Goal: Information Seeking & Learning: Learn about a topic

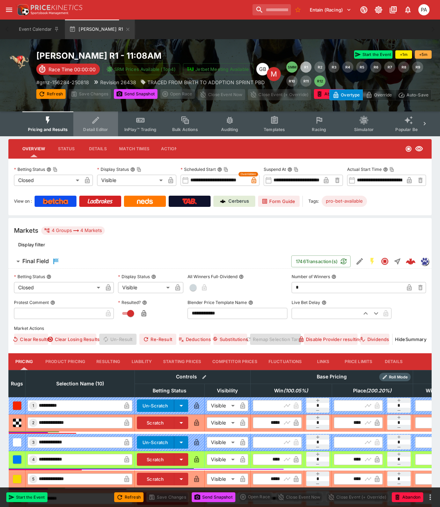
click at [90, 127] on span "Detail Editor" at bounding box center [95, 129] width 25 height 5
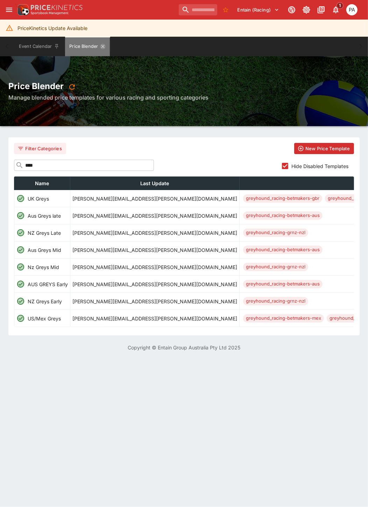
click at [102, 46] on icon "Price Blender" at bounding box center [103, 47] width 6 height 6
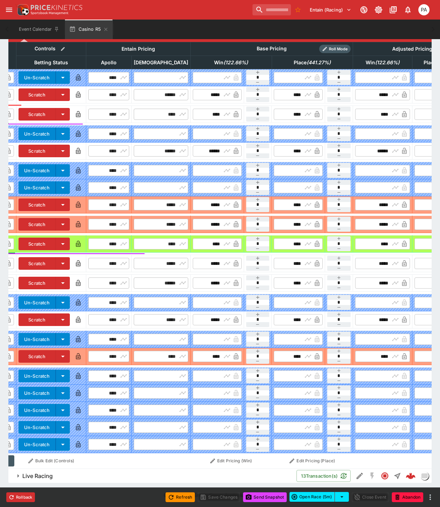
scroll to position [0, 182]
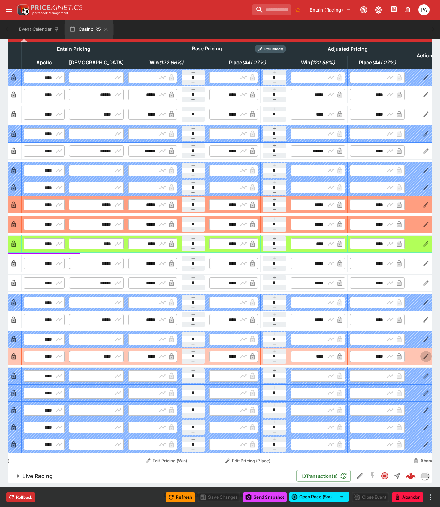
click at [424, 354] on icon "button" at bounding box center [426, 356] width 5 height 5
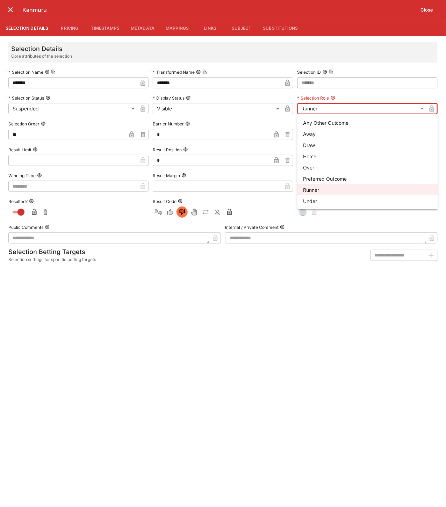
click at [313, 108] on body "**********" at bounding box center [223, 116] width 446 height 782
click at [228, 359] on div at bounding box center [223, 253] width 446 height 507
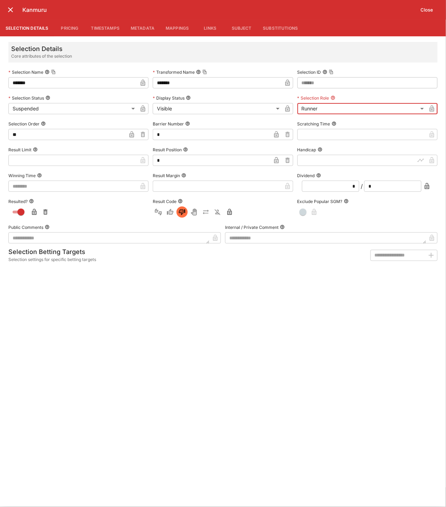
click at [68, 28] on button "Pricing" at bounding box center [69, 28] width 31 height 17
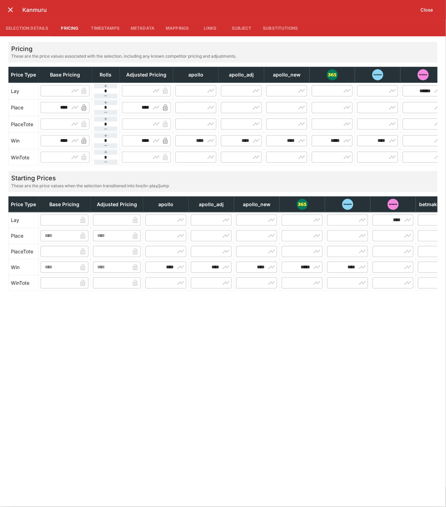
click at [102, 27] on button "Timestamps" at bounding box center [106, 28] width 40 height 17
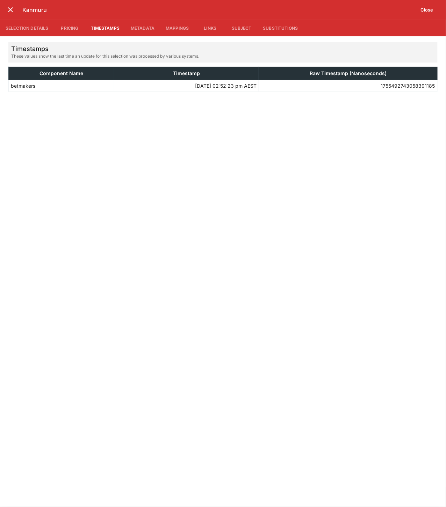
click at [137, 26] on button "Metadata" at bounding box center [142, 28] width 35 height 17
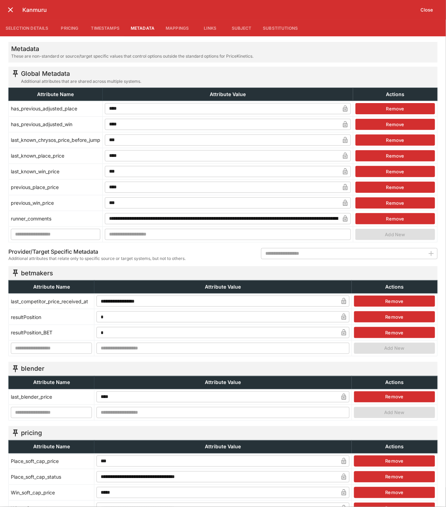
click at [181, 26] on button "Mappings" at bounding box center [177, 28] width 34 height 17
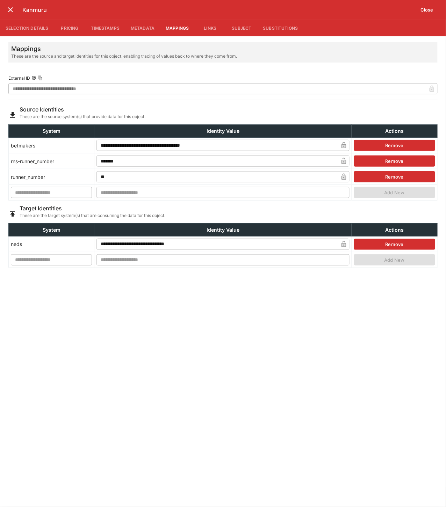
click at [221, 26] on button "Links" at bounding box center [209, 28] width 31 height 17
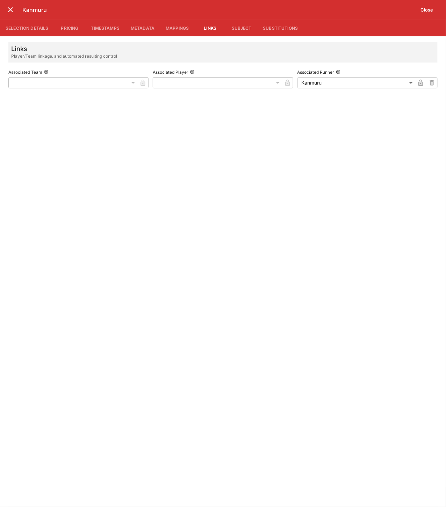
click at [238, 26] on button "Subject" at bounding box center [241, 28] width 31 height 17
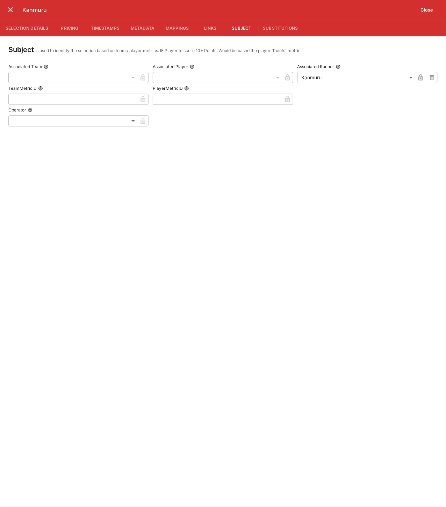
click at [285, 29] on button "Substitutions" at bounding box center [280, 28] width 46 height 17
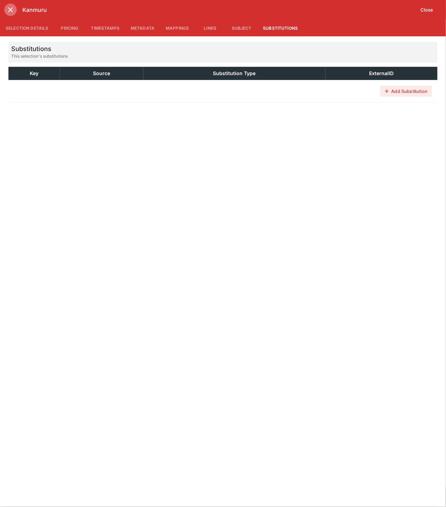
click at [11, 10] on icon "close" at bounding box center [10, 9] width 5 height 5
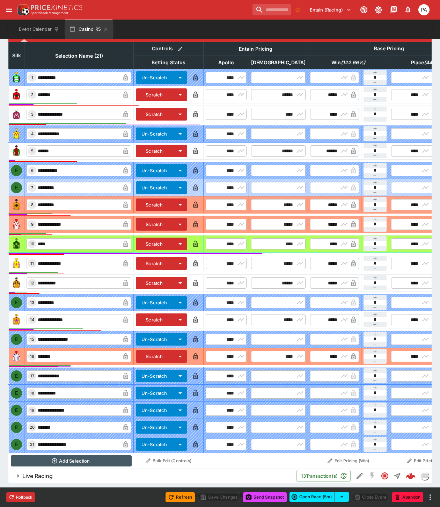
scroll to position [0, 0]
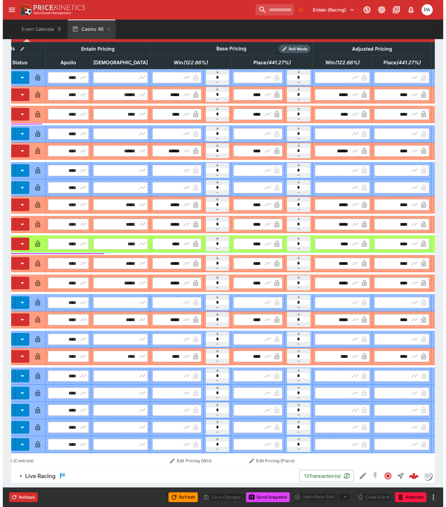
scroll to position [0, 182]
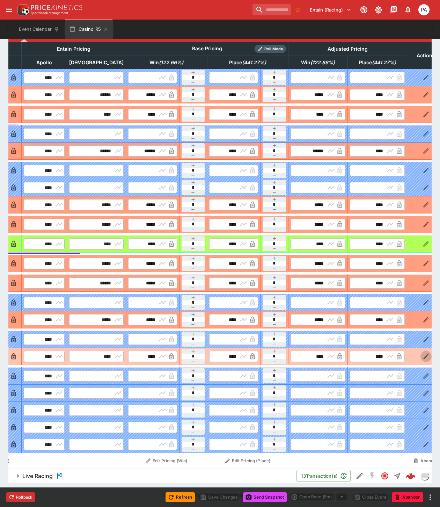
click at [423, 353] on icon "button" at bounding box center [426, 356] width 7 height 7
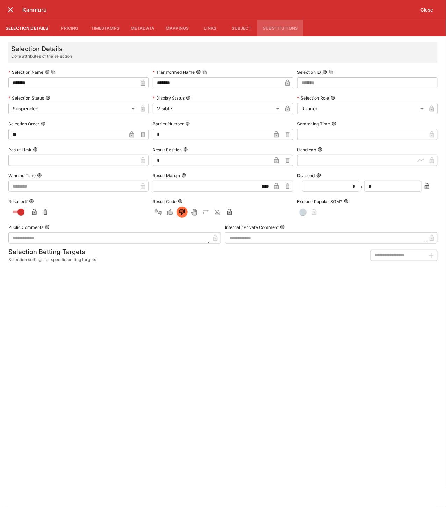
click at [283, 27] on button "Substitutions" at bounding box center [280, 28] width 46 height 17
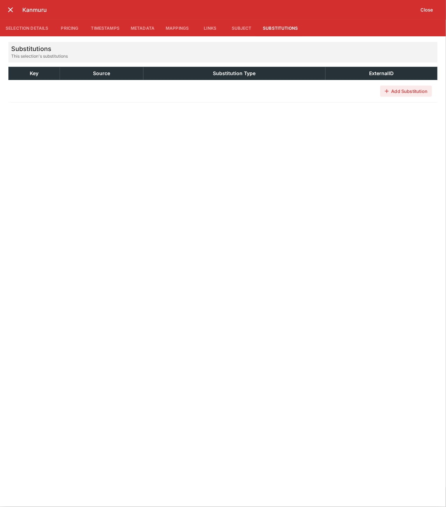
click at [244, 26] on button "Subject" at bounding box center [241, 28] width 31 height 17
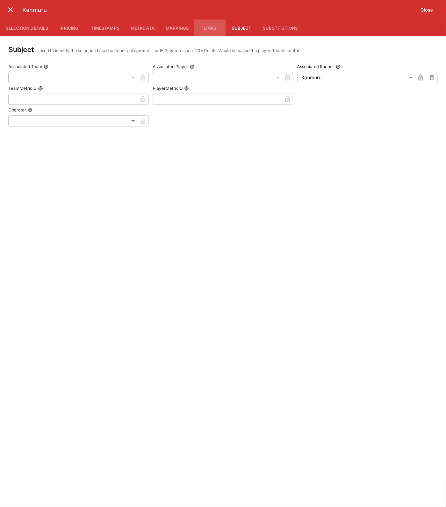
click at [210, 26] on button "Links" at bounding box center [209, 28] width 31 height 17
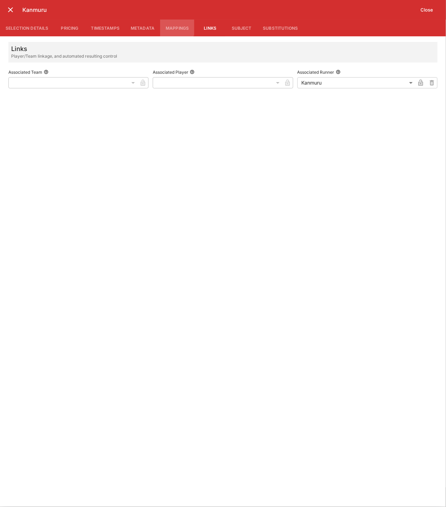
click at [176, 26] on button "Mappings" at bounding box center [177, 28] width 34 height 17
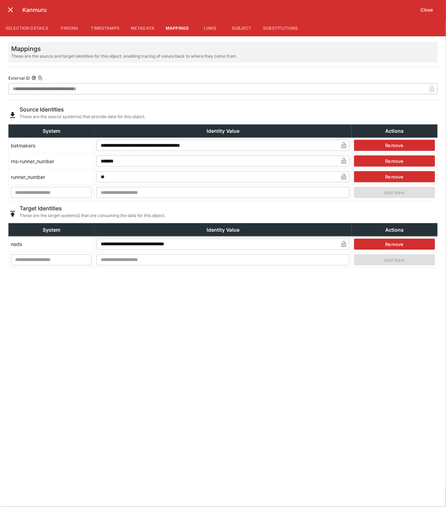
click at [142, 29] on button "Metadata" at bounding box center [142, 28] width 35 height 17
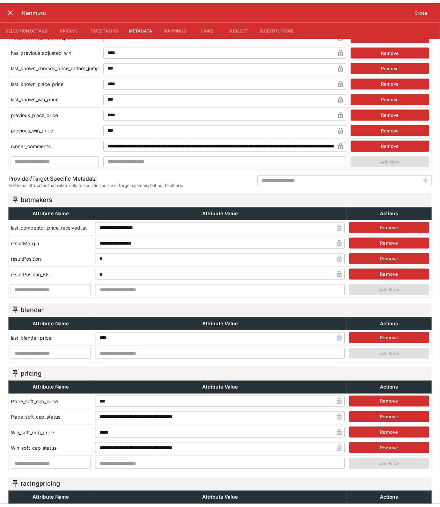
scroll to position [0, 0]
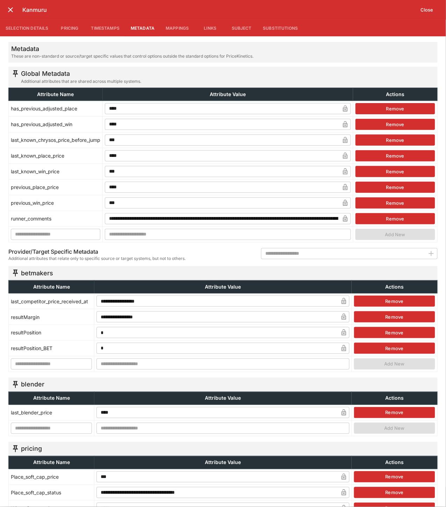
click at [109, 24] on button "Timestamps" at bounding box center [106, 28] width 40 height 17
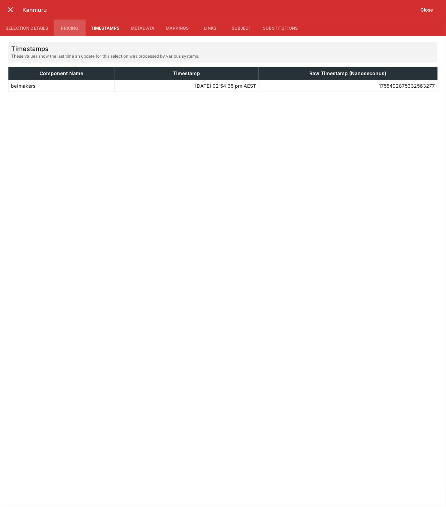
click at [70, 27] on button "Pricing" at bounding box center [69, 28] width 31 height 17
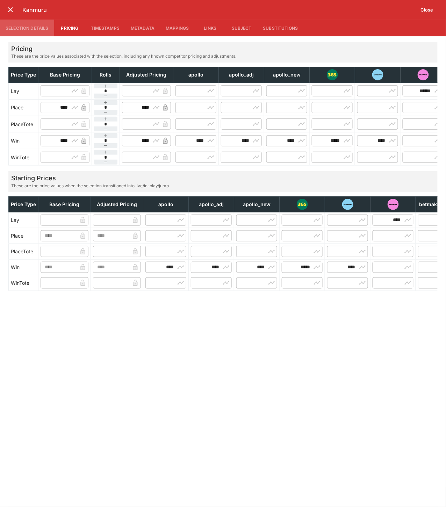
click at [29, 29] on button "Selection Details" at bounding box center [27, 28] width 54 height 17
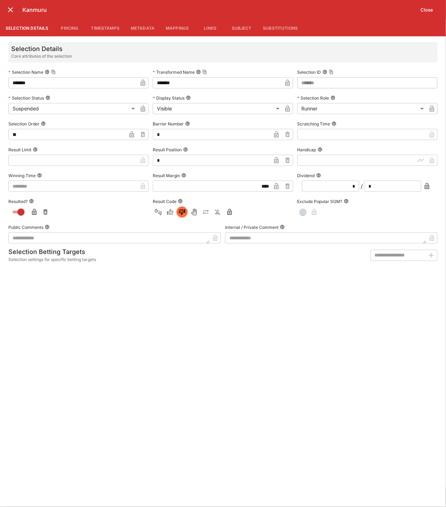
click at [6, 7] on icon "close" at bounding box center [10, 10] width 8 height 8
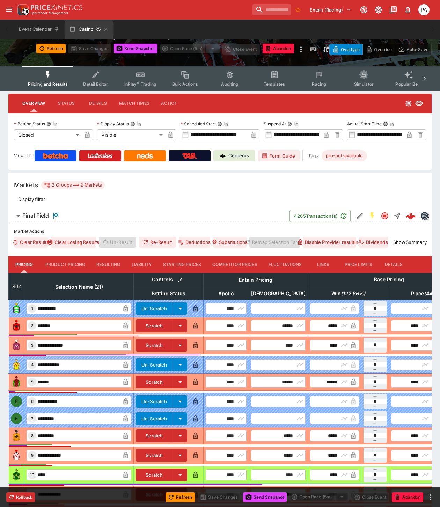
scroll to position [116, 0]
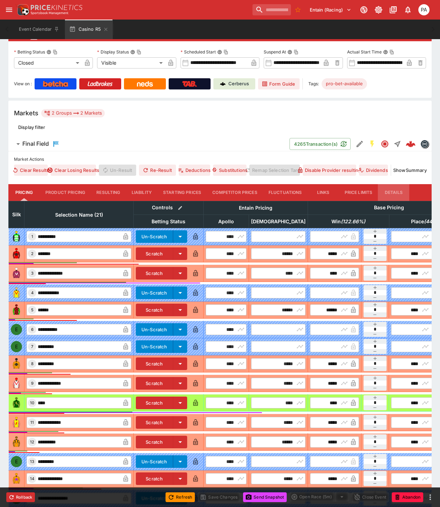
click at [397, 190] on button "Details" at bounding box center [393, 192] width 31 height 17
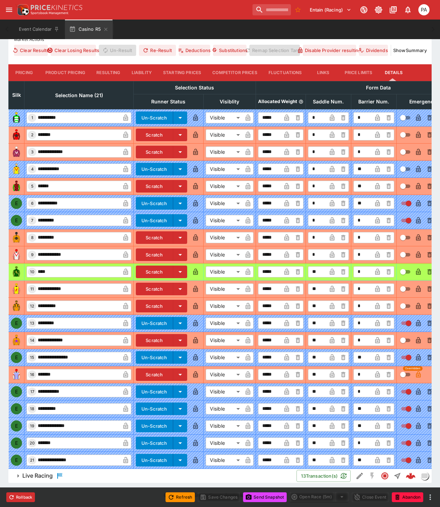
scroll to position [0, 69]
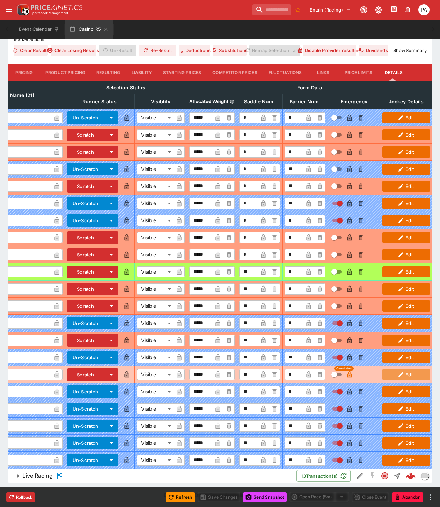
click at [413, 369] on button "Edit" at bounding box center [407, 374] width 48 height 11
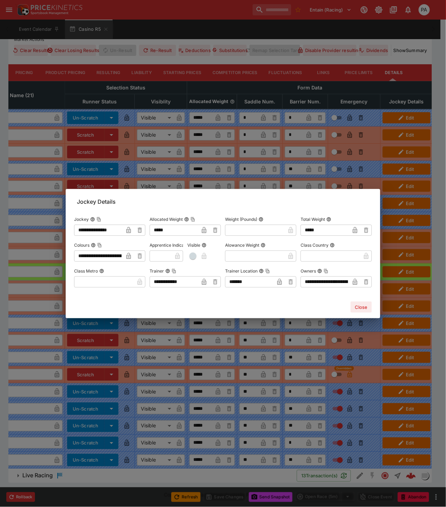
click at [419, 53] on div "**********" at bounding box center [223, 253] width 446 height 507
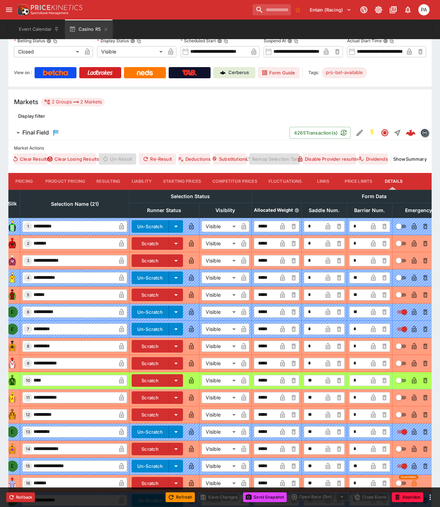
scroll to position [48, 0]
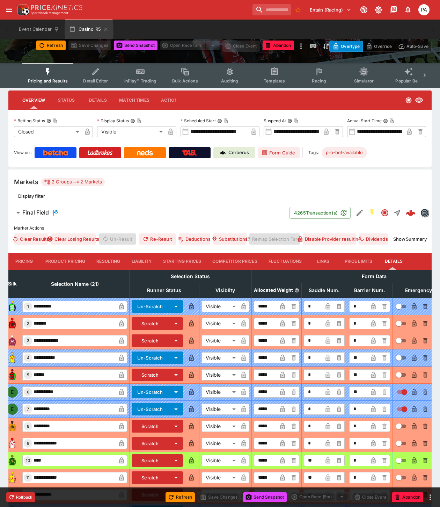
click at [356, 260] on button "Price Limits" at bounding box center [358, 261] width 39 height 17
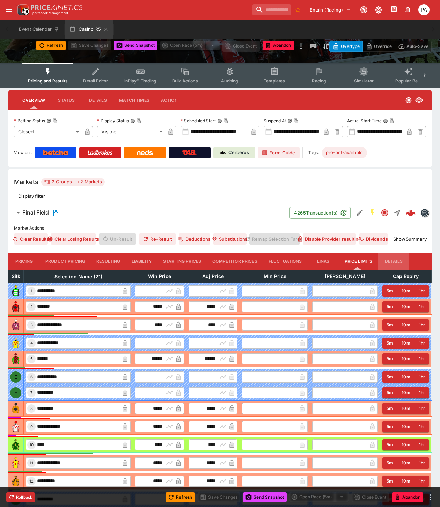
click at [396, 260] on button "Details" at bounding box center [393, 261] width 31 height 17
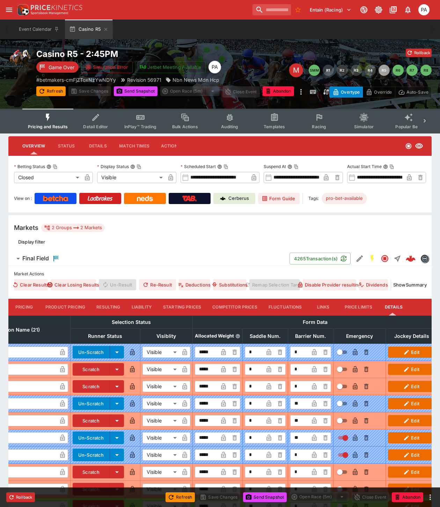
scroll to position [0, 0]
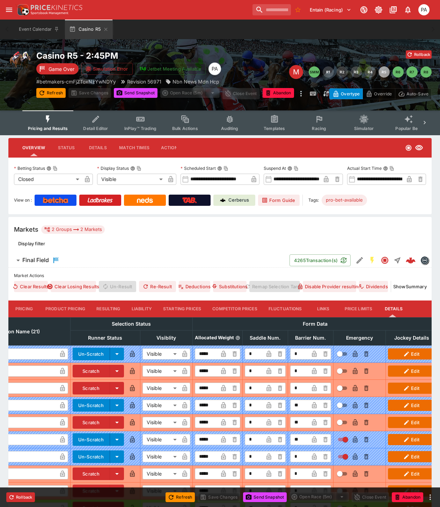
click at [322, 305] on button "Links" at bounding box center [323, 309] width 31 height 17
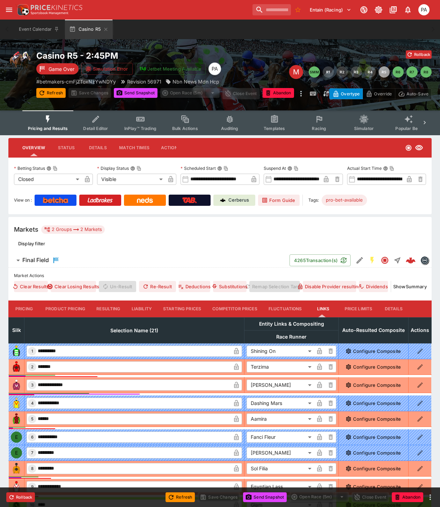
click at [68, 311] on button "Product Pricing" at bounding box center [65, 309] width 51 height 17
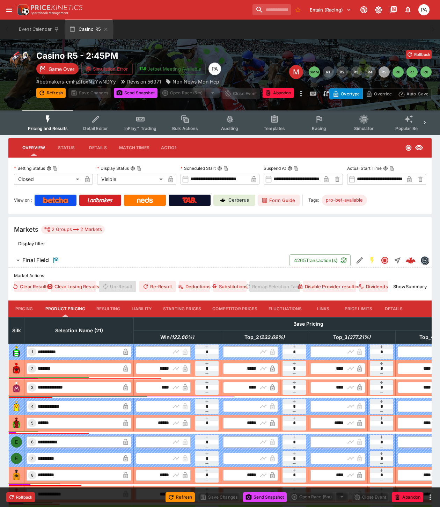
click at [106, 306] on button "Resulting" at bounding box center [108, 309] width 35 height 17
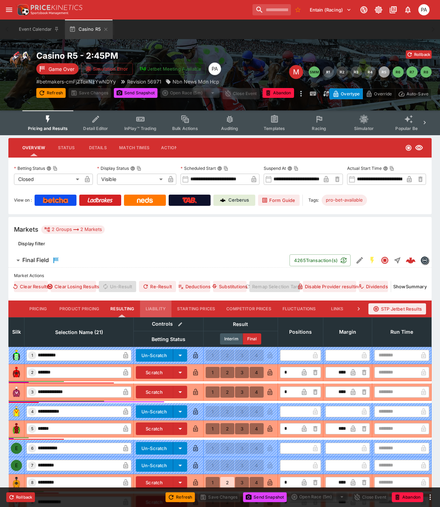
click at [152, 306] on button "Liability" at bounding box center [155, 309] width 31 height 17
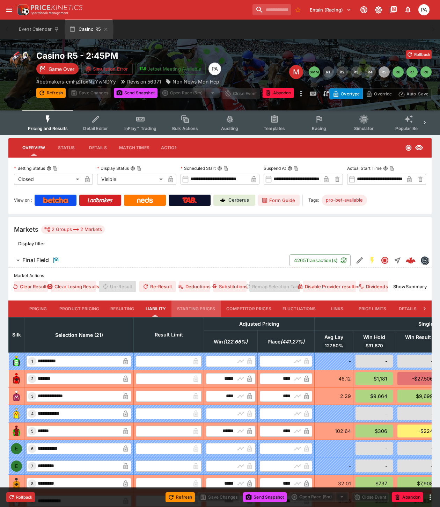
click at [187, 307] on button "Starting Prices" at bounding box center [196, 309] width 49 height 17
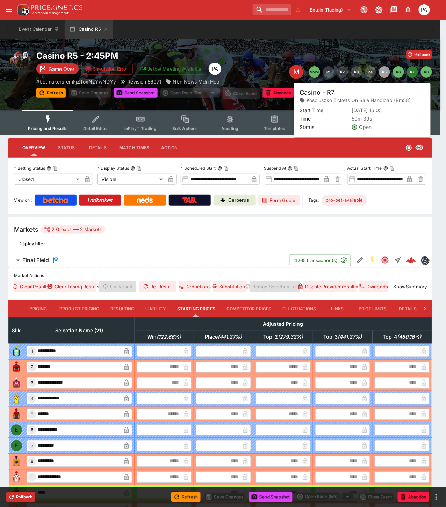
click at [411, 73] on button "R7" at bounding box center [412, 71] width 11 height 11
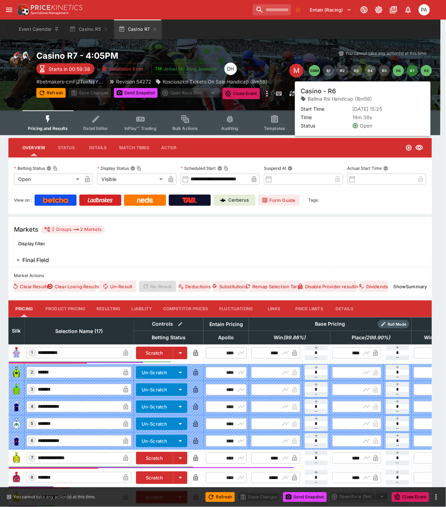
type input "**********"
type input "*******"
type input "**********"
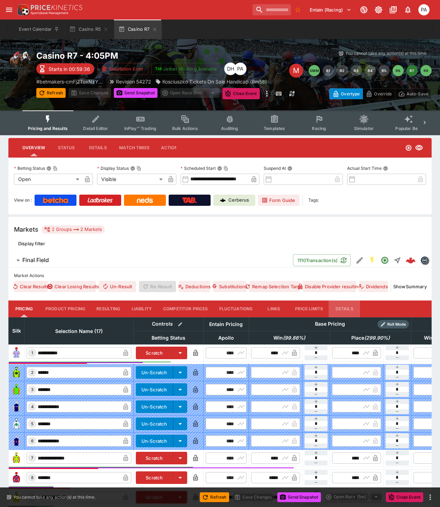
click at [350, 308] on button "Details" at bounding box center [344, 309] width 31 height 17
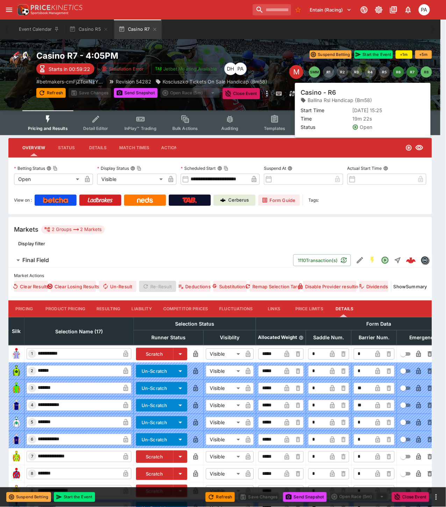
click at [399, 73] on button "R6" at bounding box center [398, 71] width 11 height 11
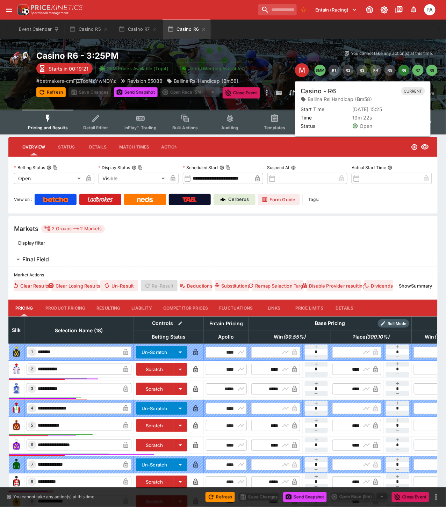
type input "**********"
type input "*******"
type input "**********"
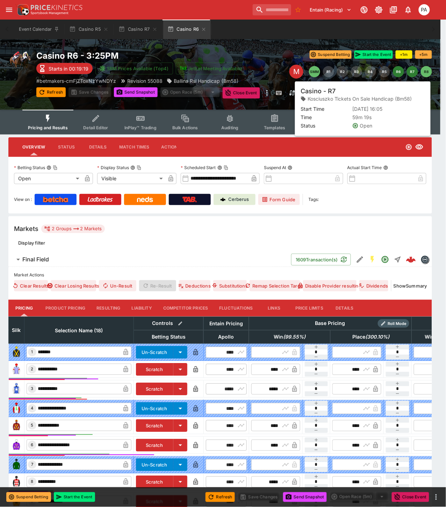
click at [413, 73] on button "R7" at bounding box center [412, 71] width 11 height 11
